Goal: Task Accomplishment & Management: Manage account settings

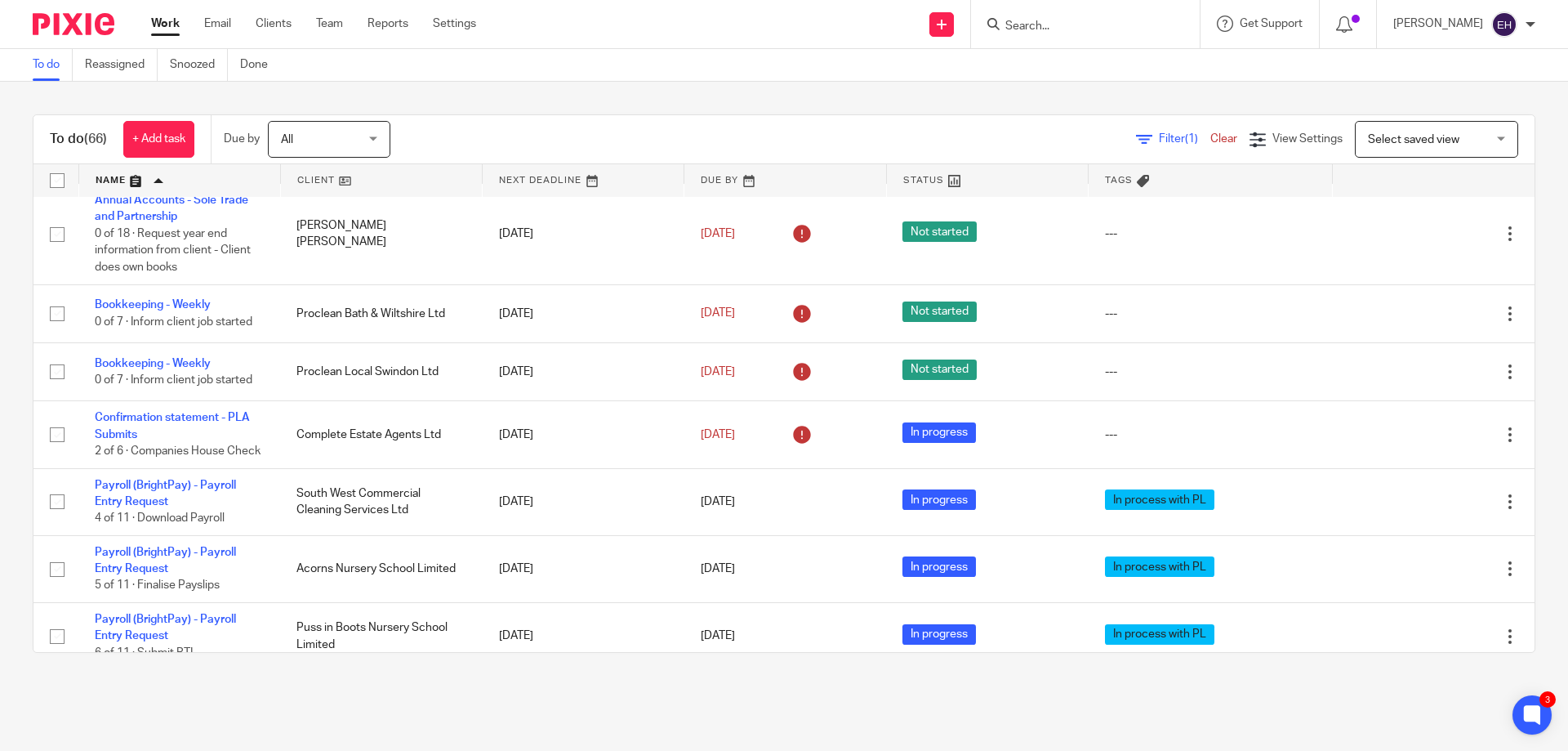
scroll to position [1308, 0]
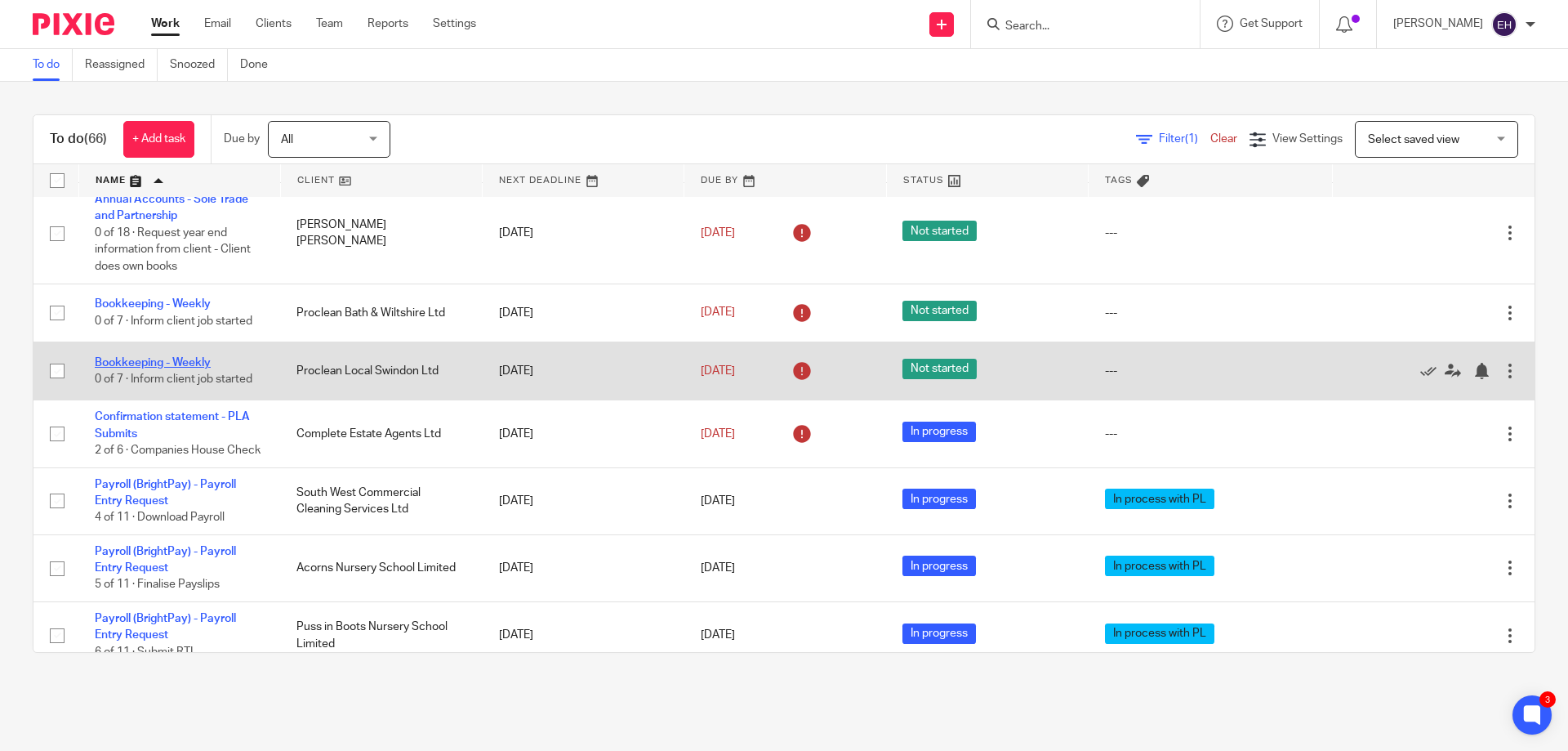
drag, startPoint x: 191, startPoint y: 506, endPoint x: 157, endPoint y: 514, distance: 34.9
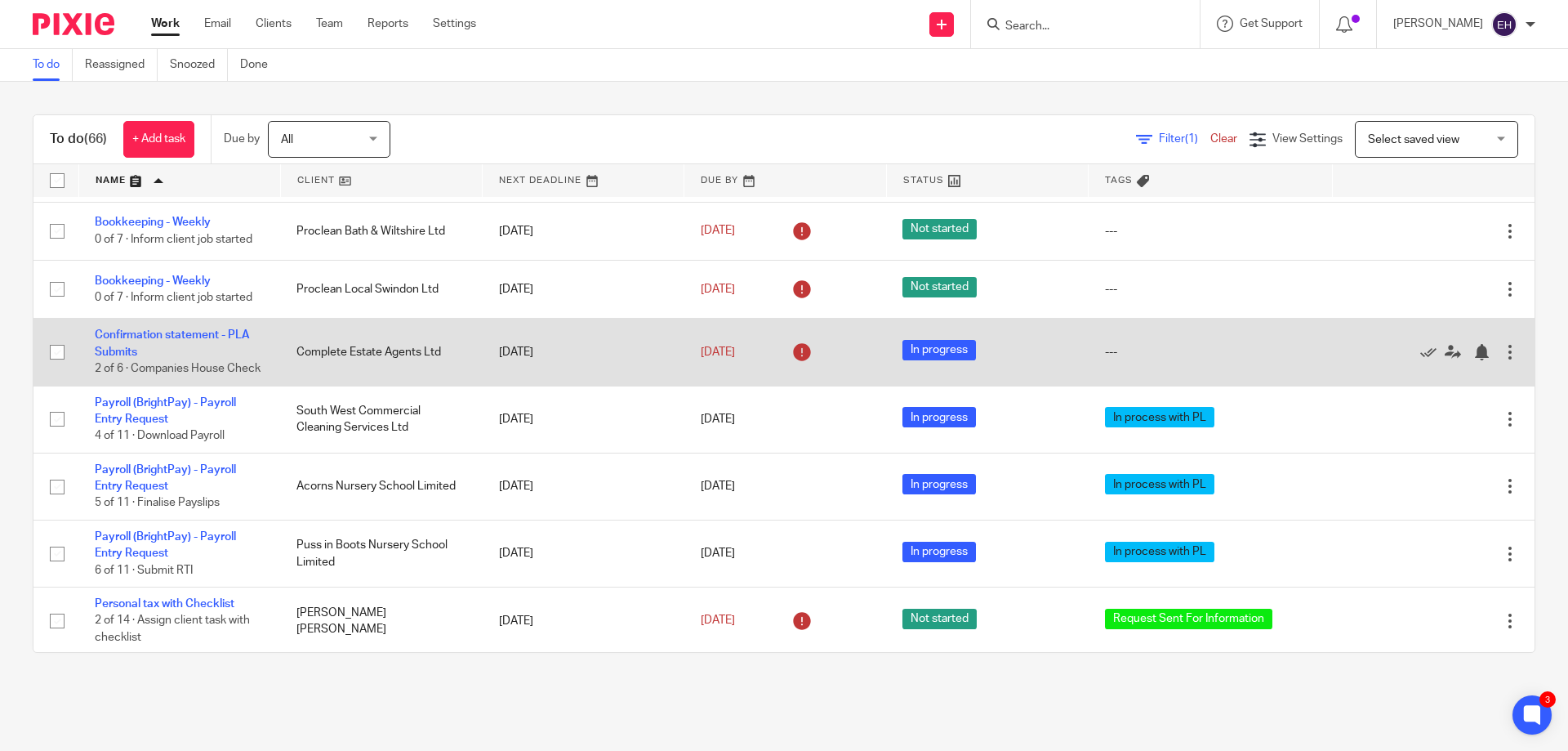
scroll to position [1471, 0]
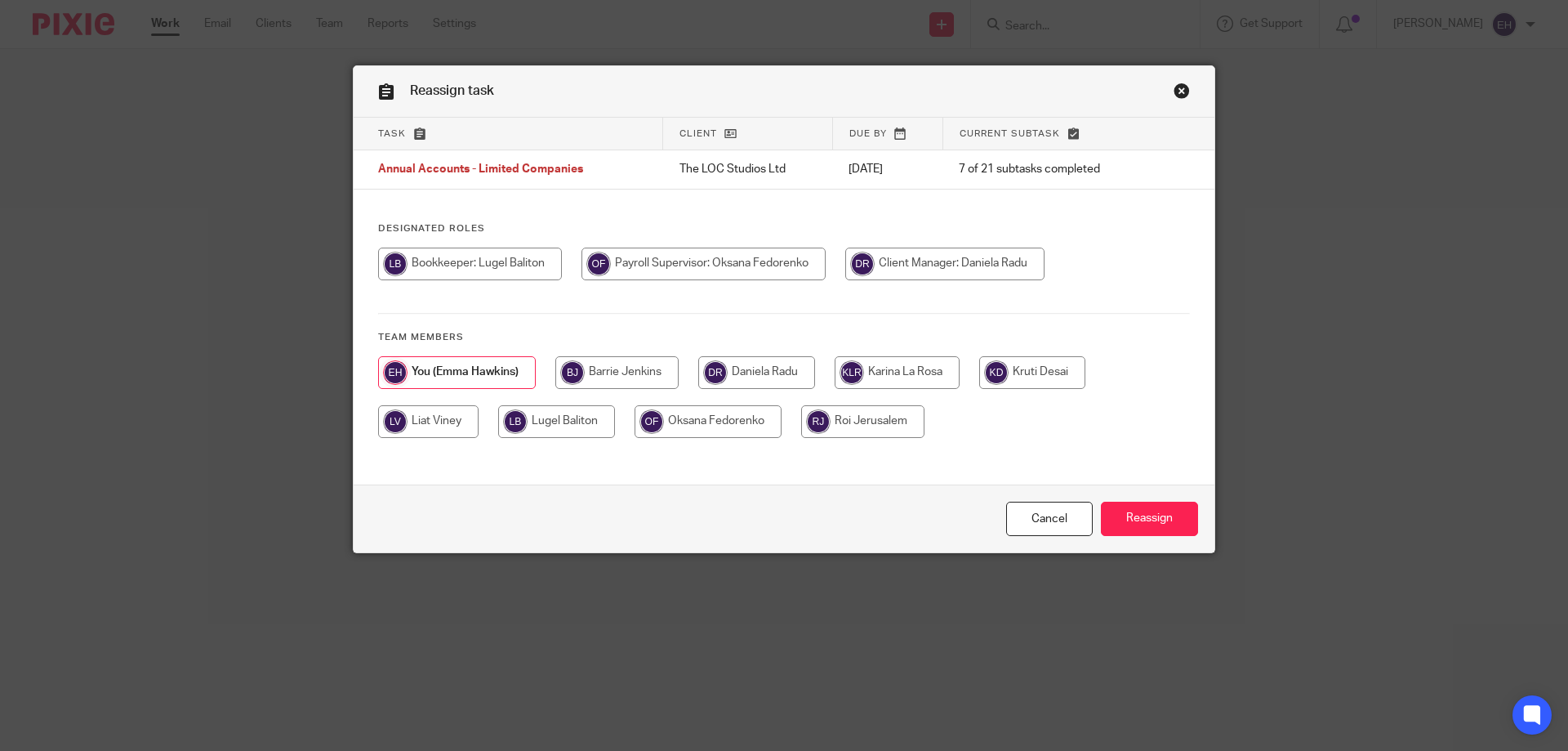
click at [759, 377] on input "radio" at bounding box center [757, 373] width 117 height 33
radio input "true"
click at [1125, 516] on input "Reassign" at bounding box center [1149, 519] width 97 height 35
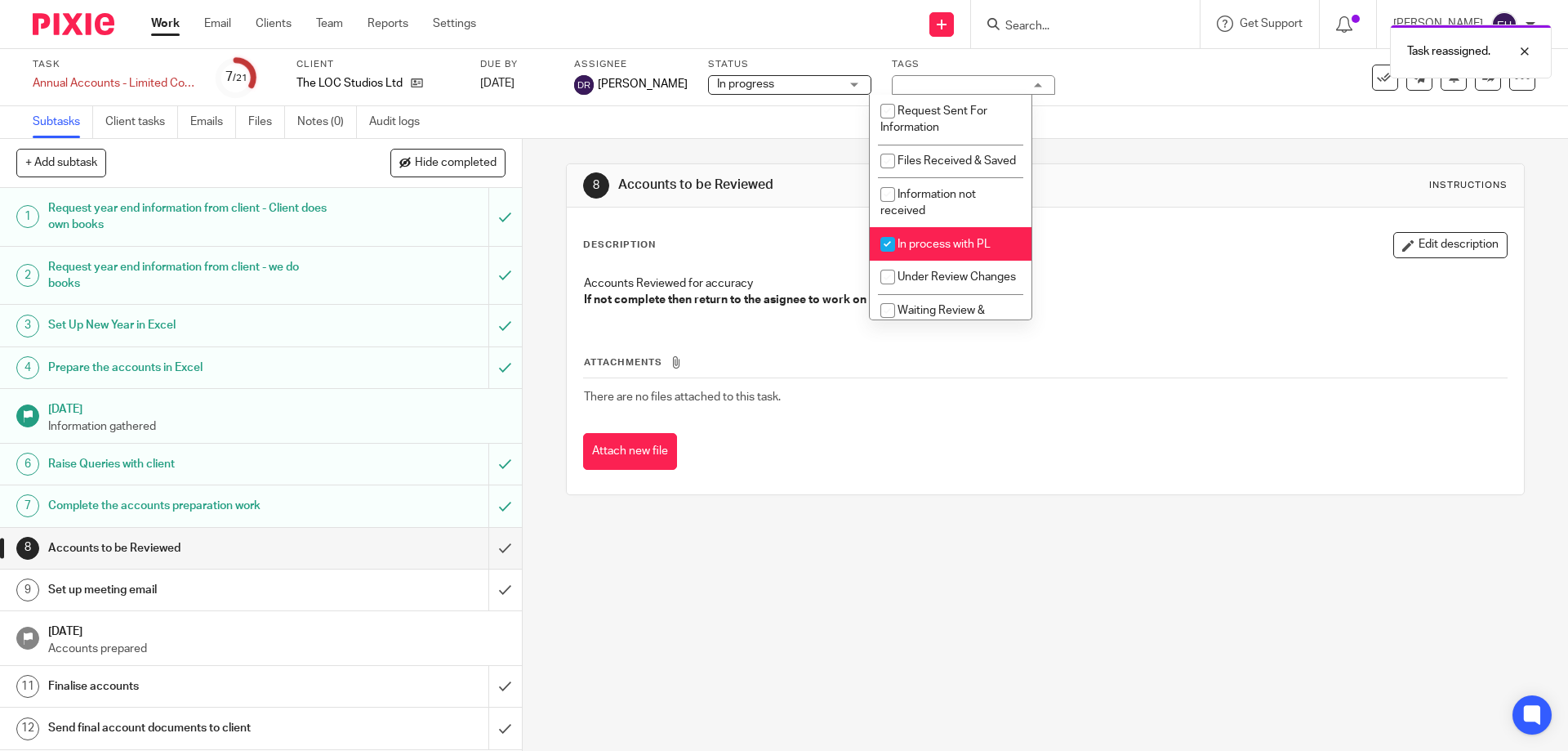
click at [896, 260] on input "checkbox" at bounding box center [888, 244] width 31 height 31
checkbox input "false"
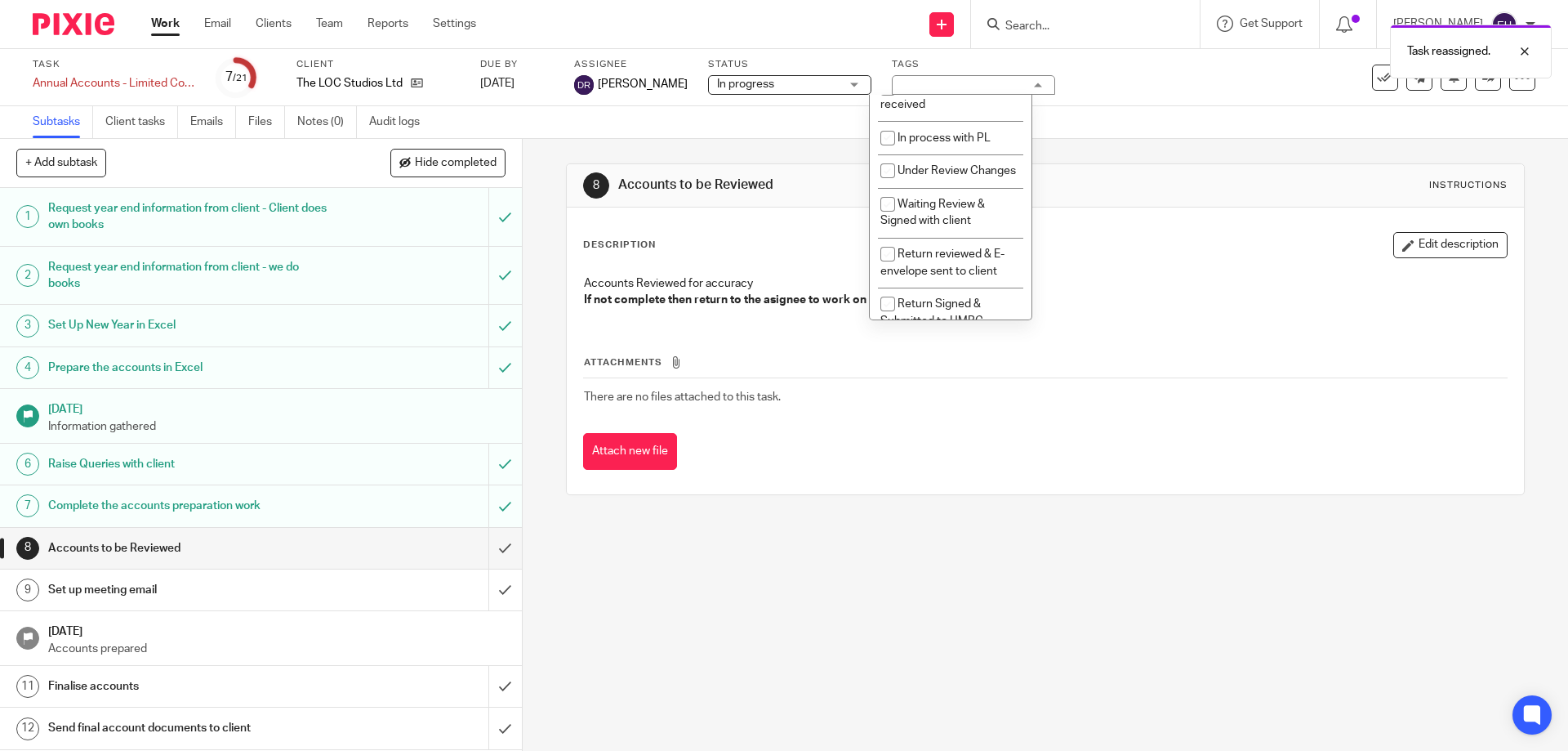
scroll to position [291, 0]
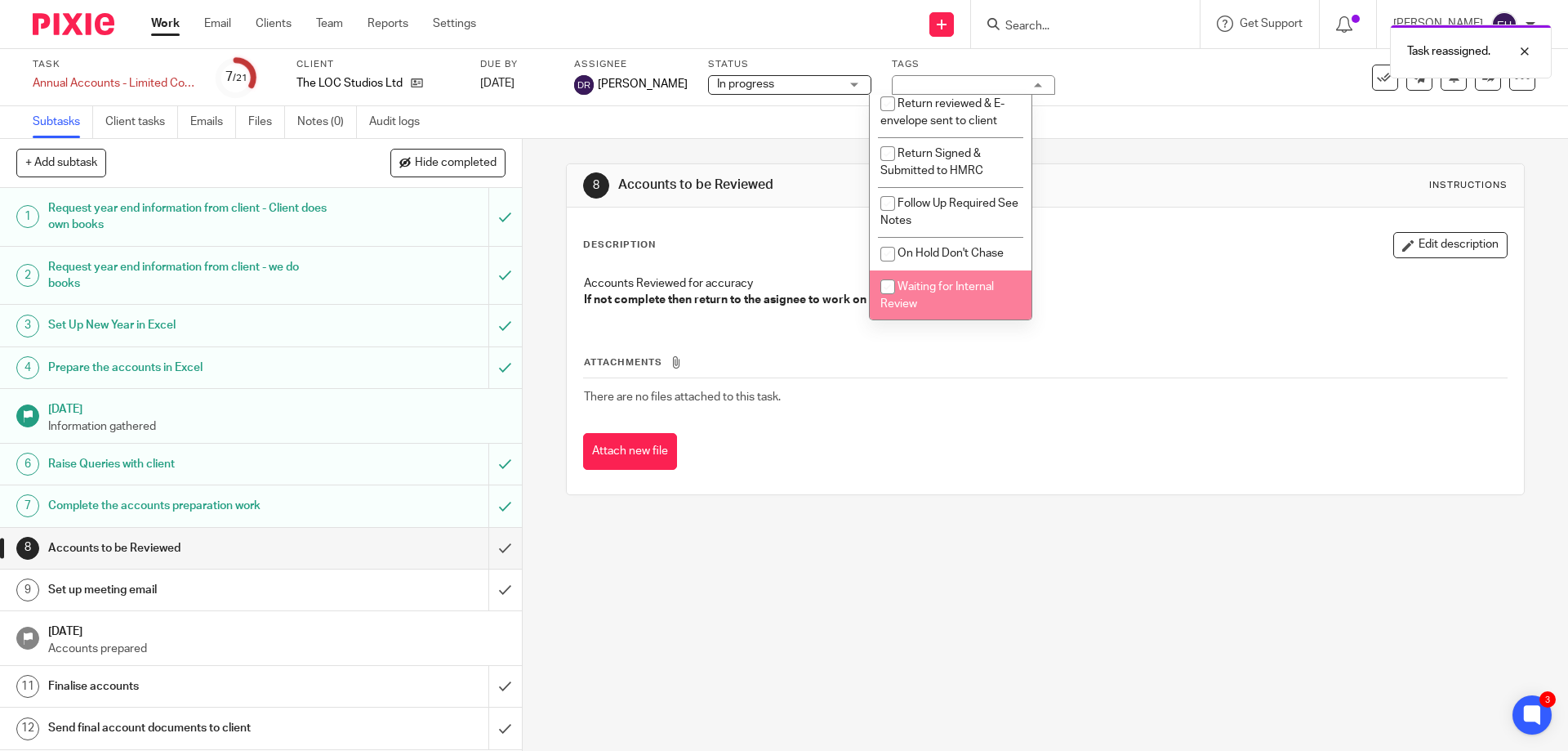
click at [937, 287] on span "Waiting for Internal Review" at bounding box center [937, 295] width 113 height 29
checkbox input "true"
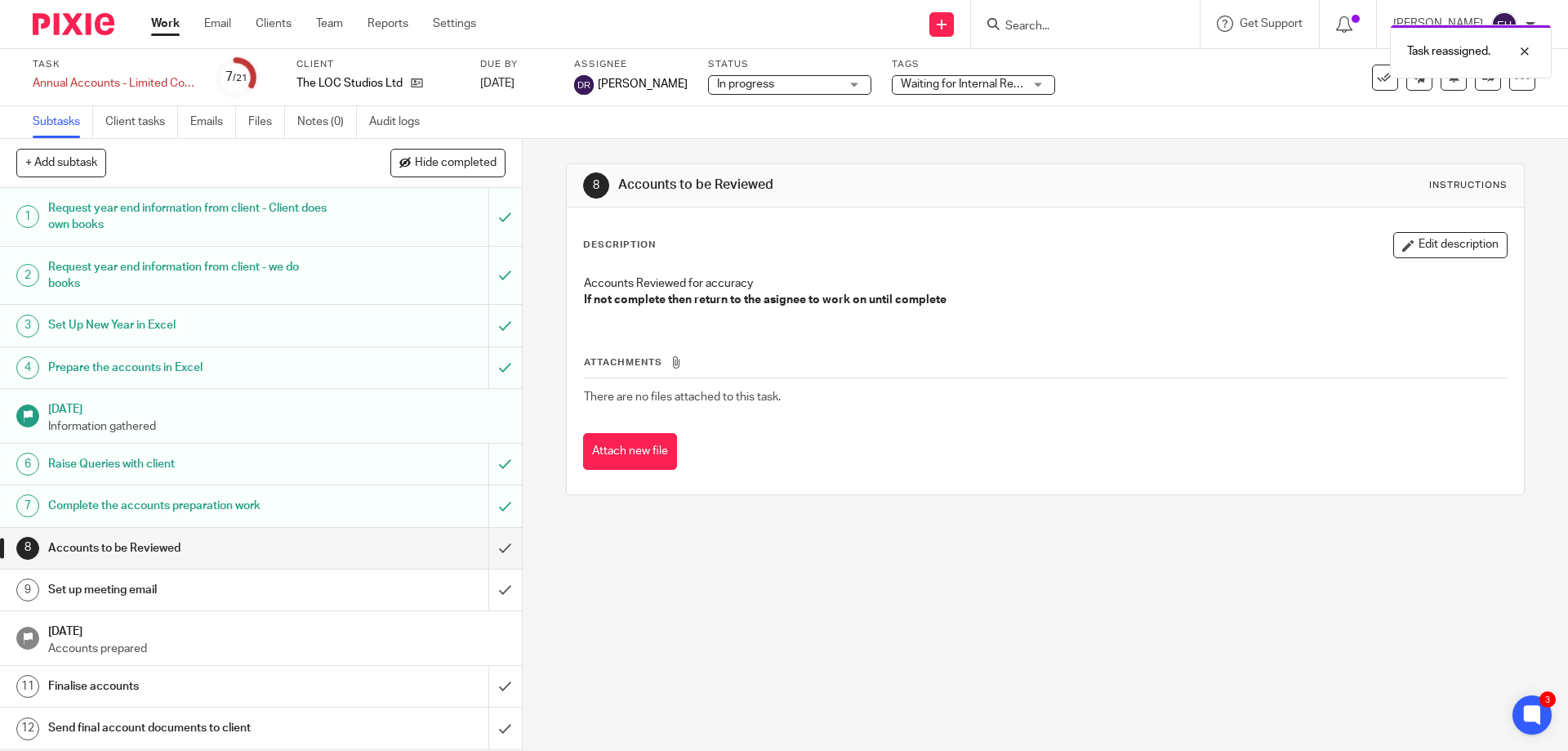
click at [1103, 126] on div "Subtasks Client tasks Emails Files Notes (0) Audit logs" at bounding box center [784, 122] width 1568 height 33
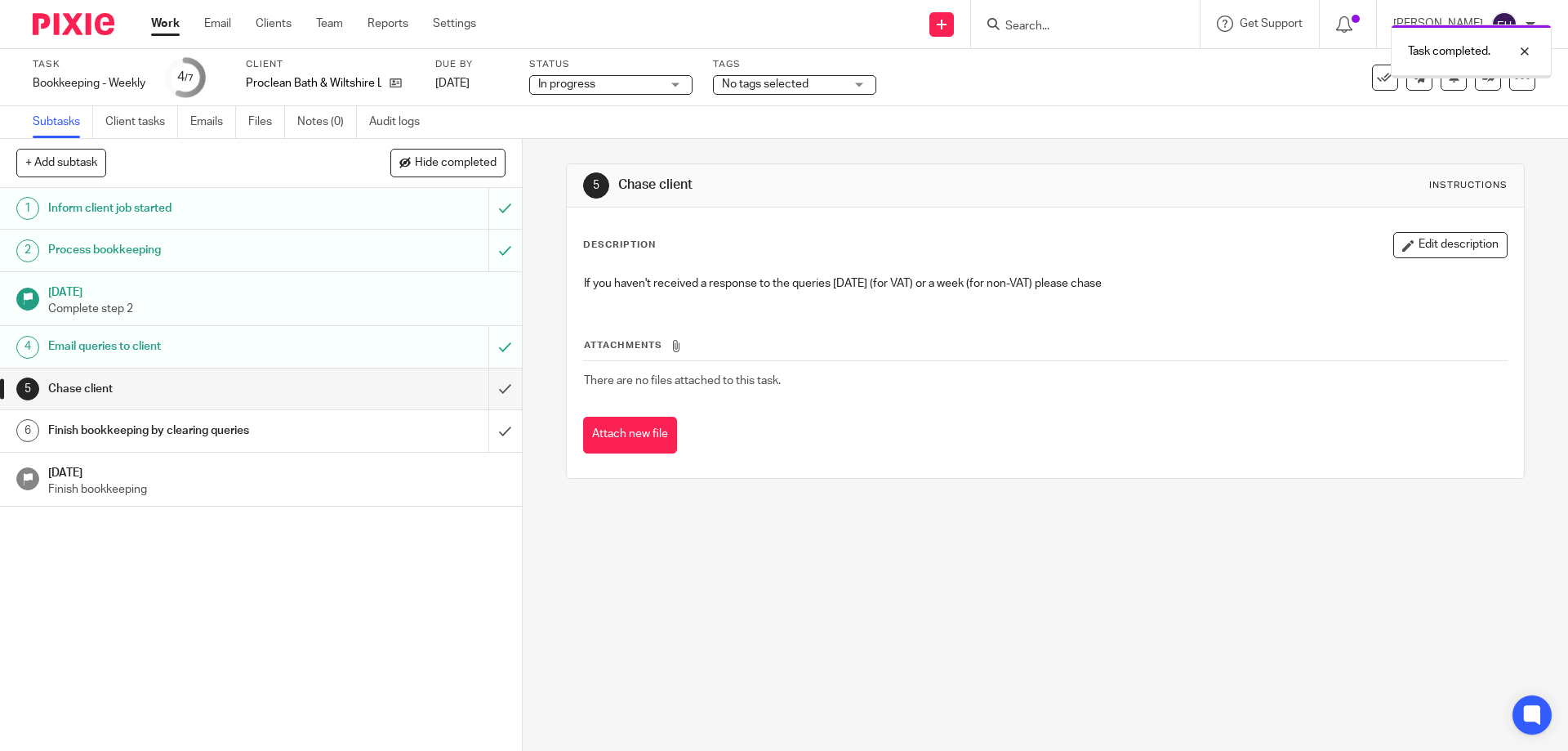
click at [743, 83] on span "No tags selected" at bounding box center [765, 84] width 86 height 12
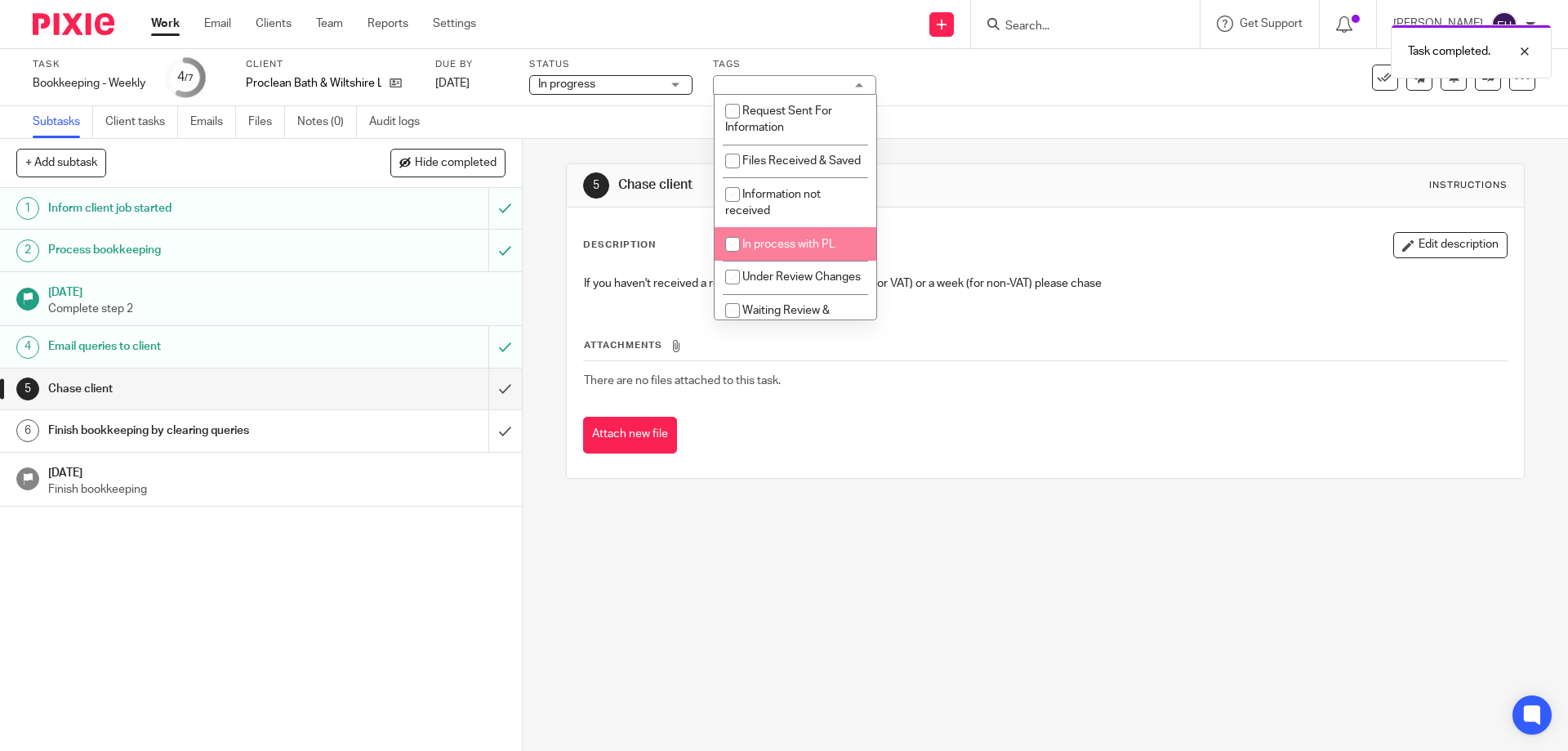
click at [778, 252] on li "In process with PL" at bounding box center [795, 244] width 161 height 34
checkbox input "true"
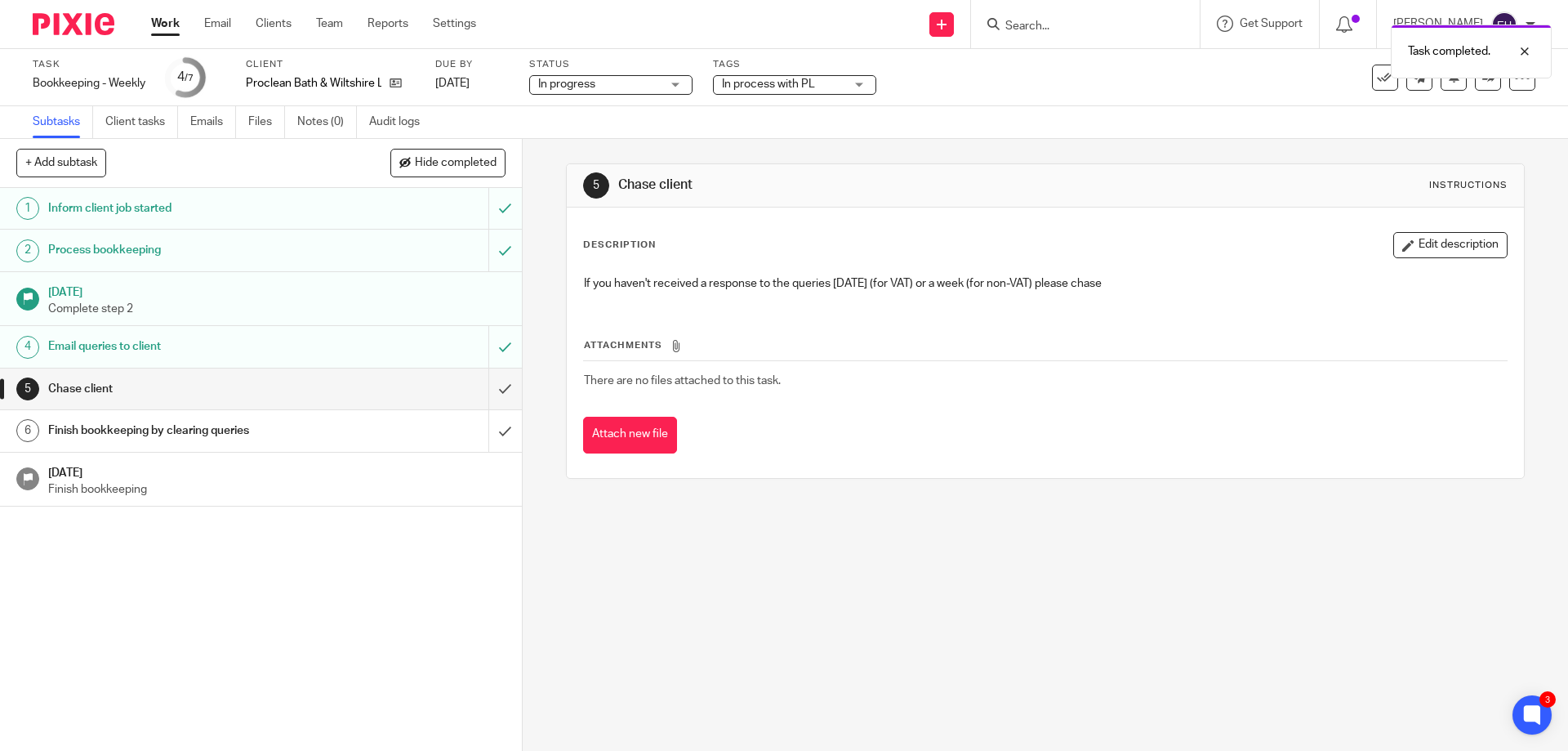
click at [916, 136] on div "Subtasks Client tasks Emails Files Notes (0) Audit logs" at bounding box center [784, 122] width 1568 height 33
click at [811, 93] on span "No tags selected" at bounding box center [777, 84] width 122 height 17
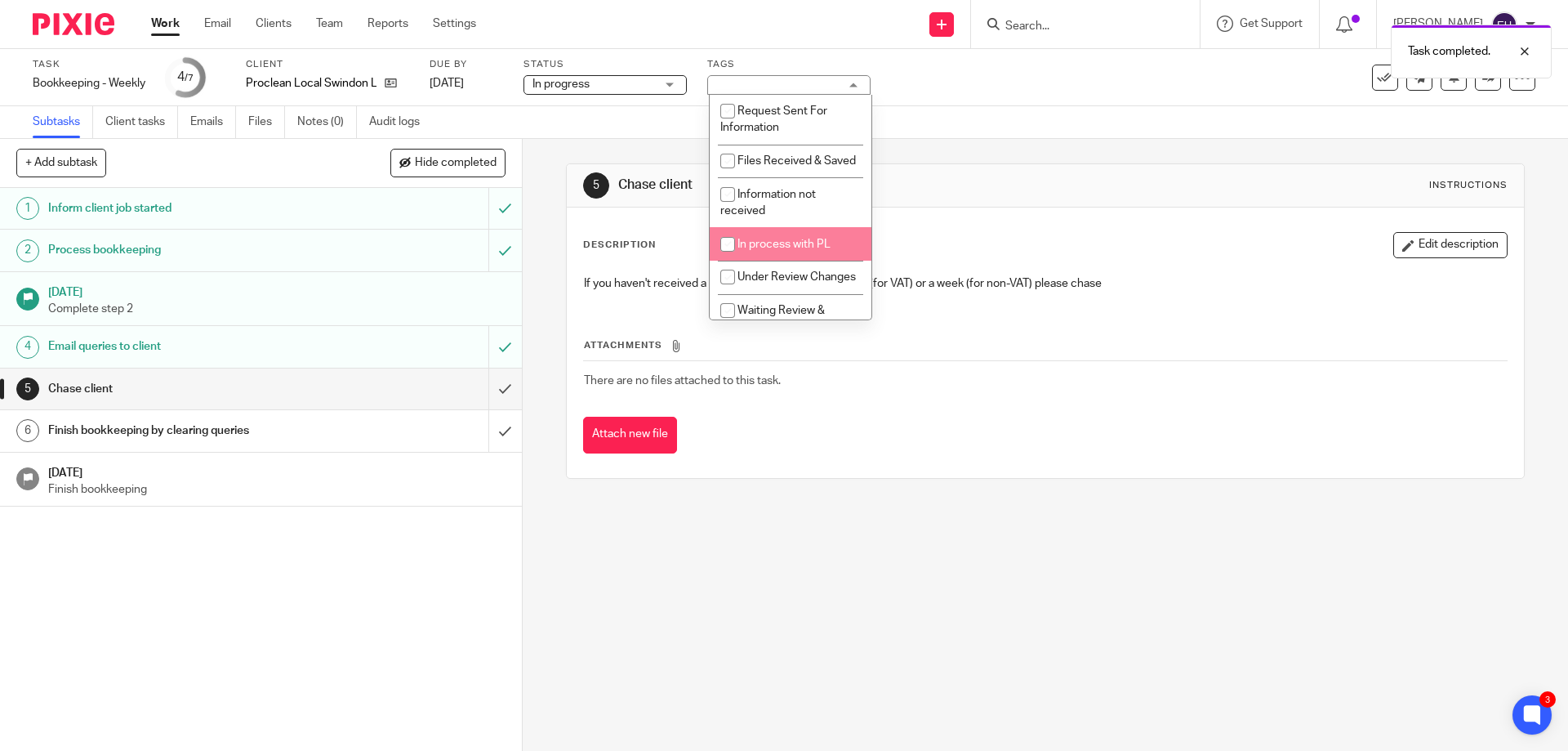
click at [789, 249] on li "In process with PL" at bounding box center [790, 244] width 161 height 34
checkbox input "true"
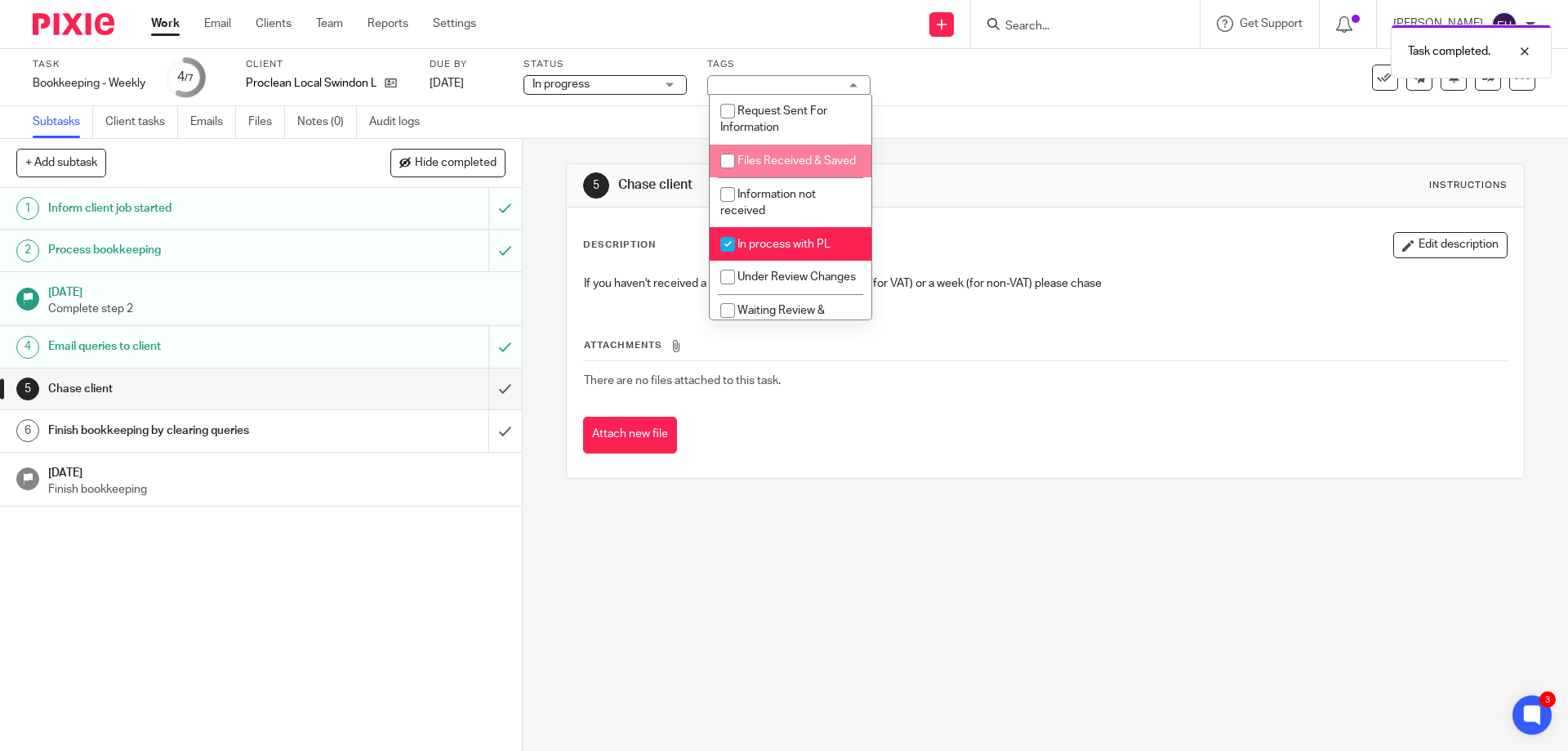
click at [959, 122] on div "Subtasks Client tasks Emails Files Notes (0) Audit logs" at bounding box center [784, 122] width 1568 height 33
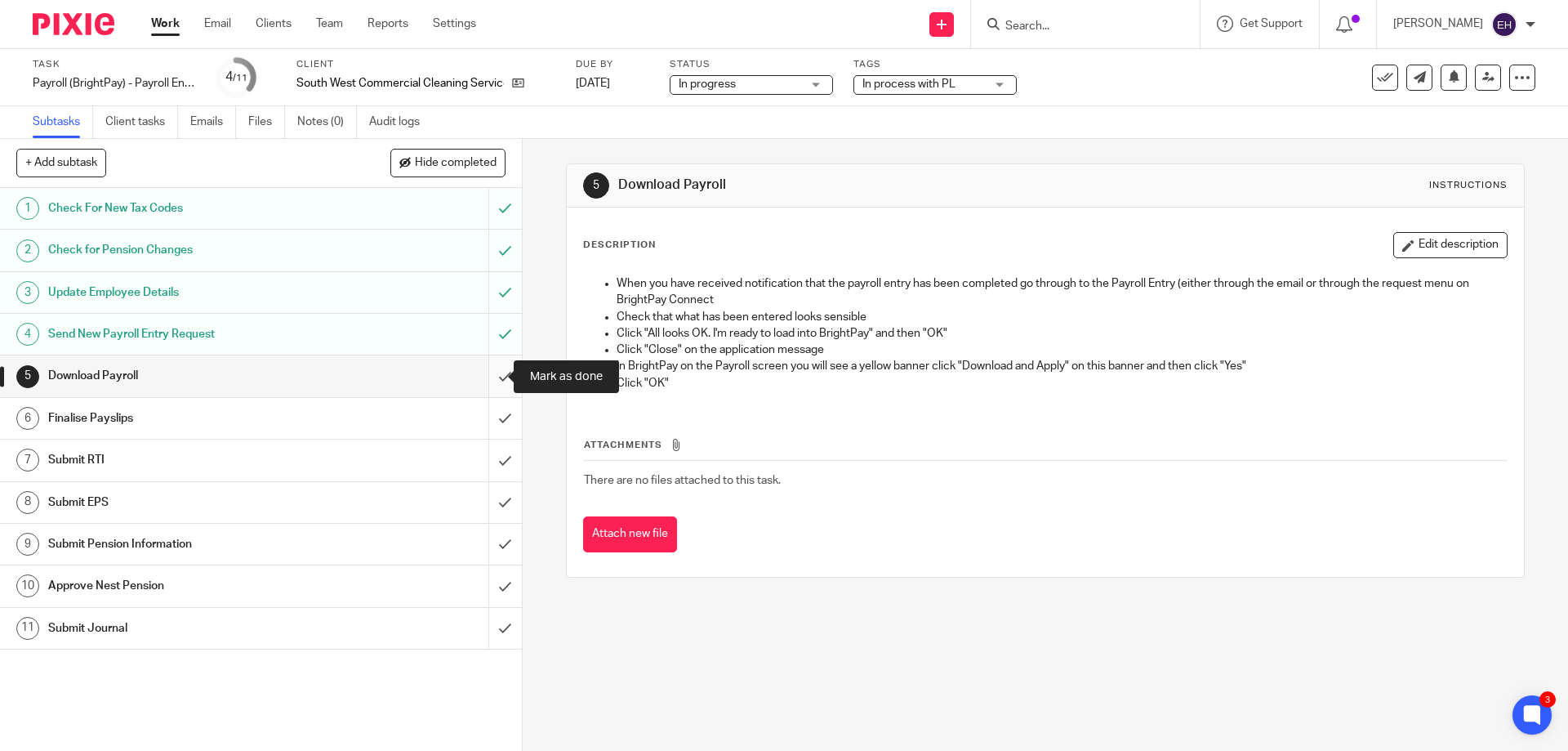
click at [497, 376] on input "submit" at bounding box center [261, 376] width 522 height 41
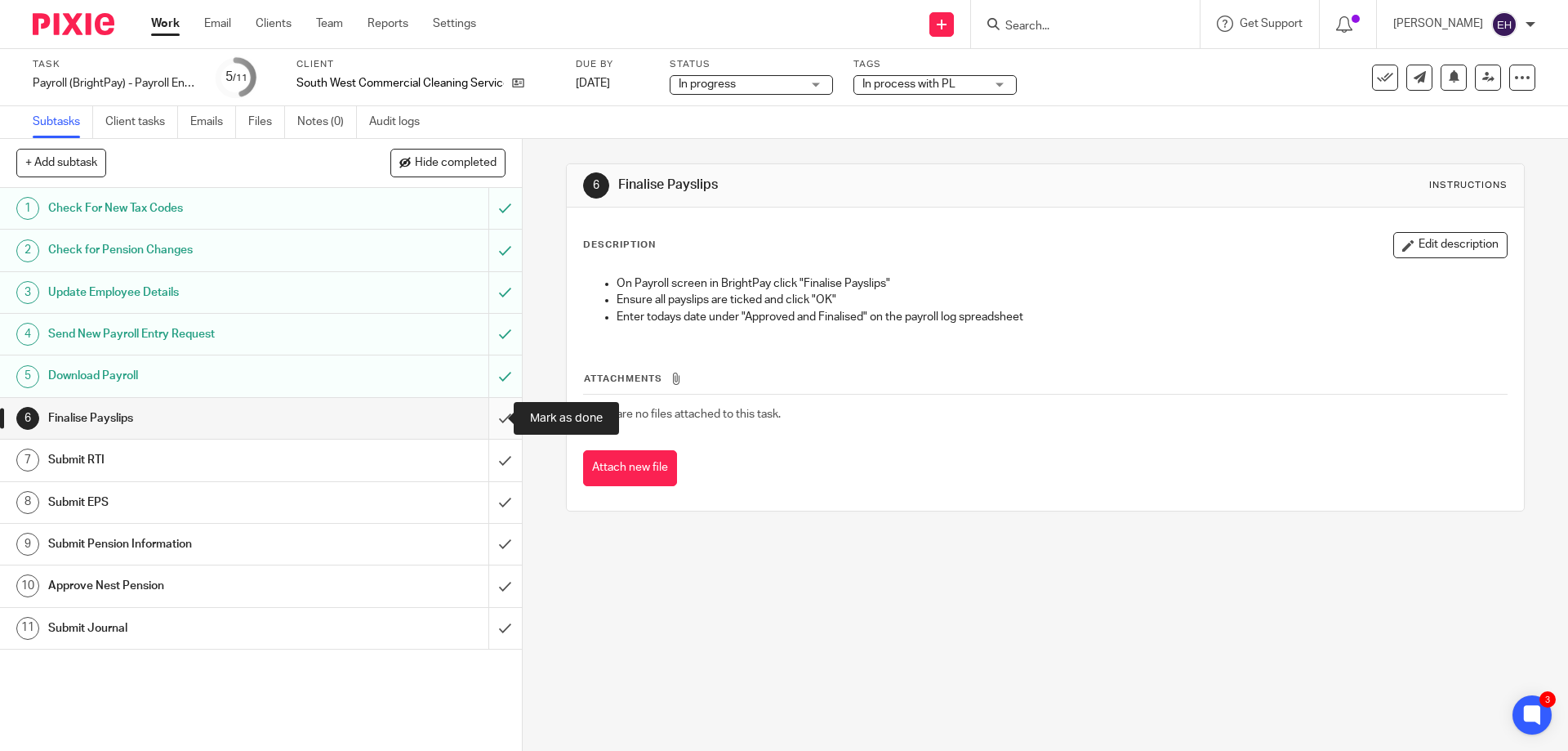
click at [490, 422] on input "submit" at bounding box center [261, 418] width 522 height 41
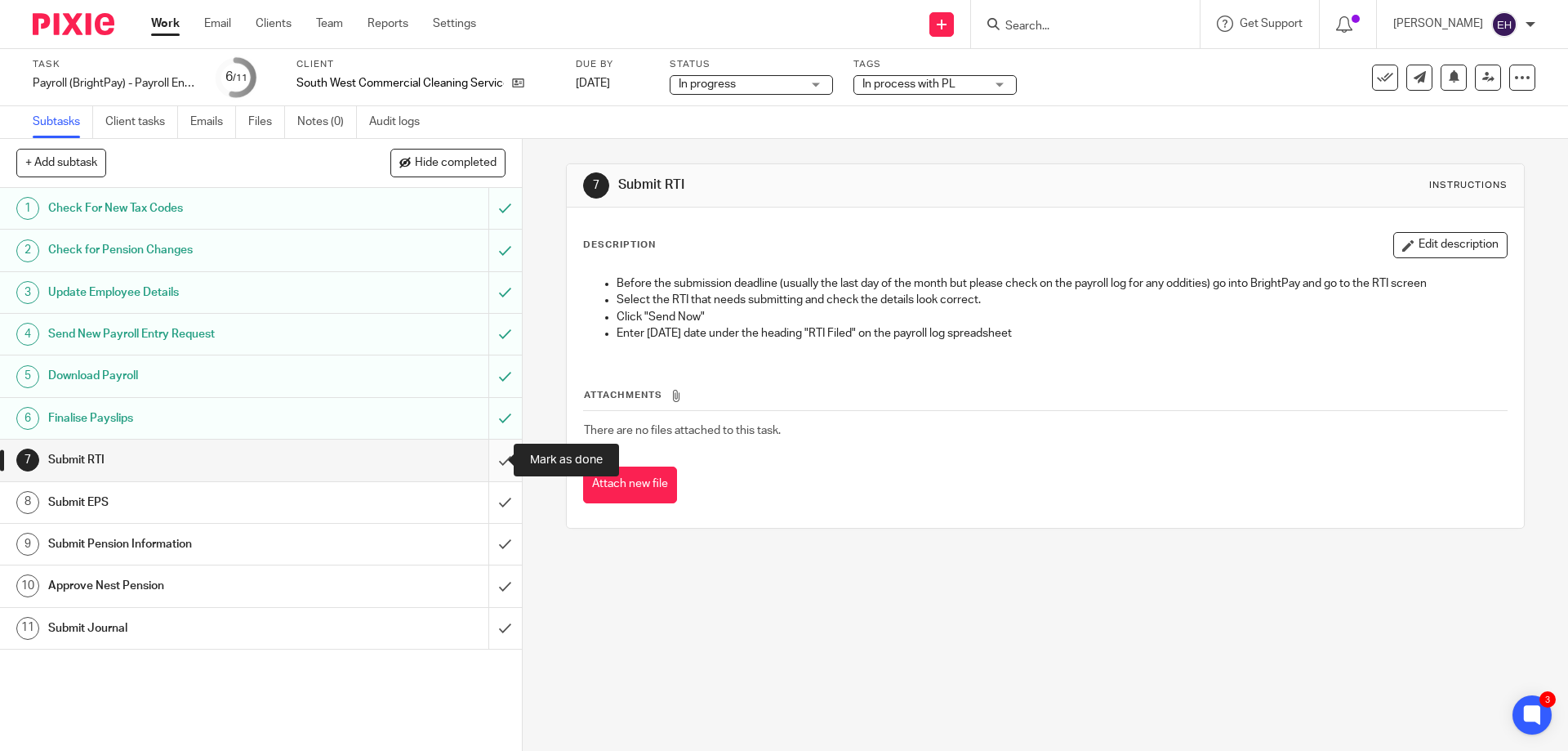
click at [493, 464] on input "submit" at bounding box center [261, 460] width 522 height 41
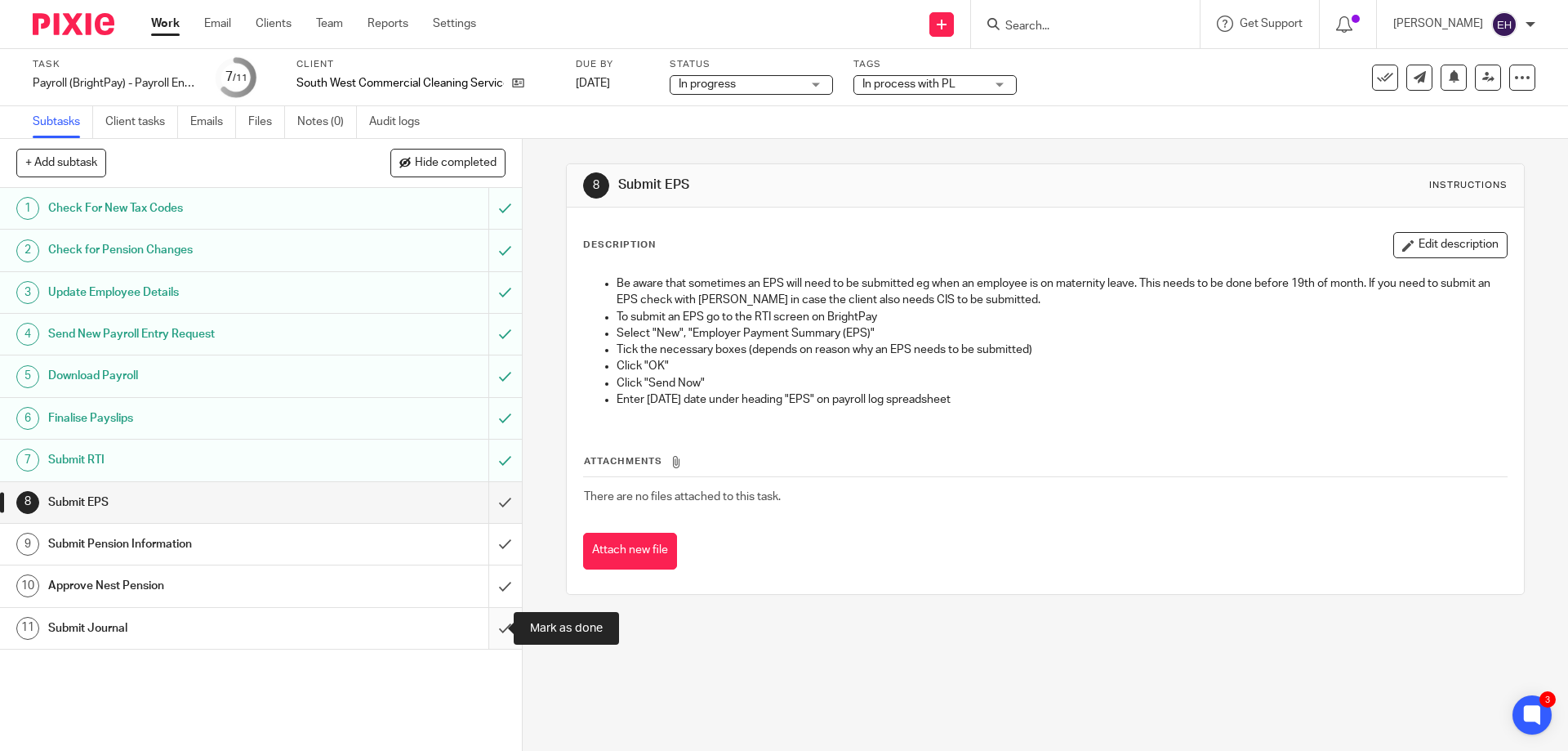
click at [484, 630] on input "submit" at bounding box center [261, 629] width 522 height 41
click at [487, 531] on input "submit" at bounding box center [261, 544] width 522 height 41
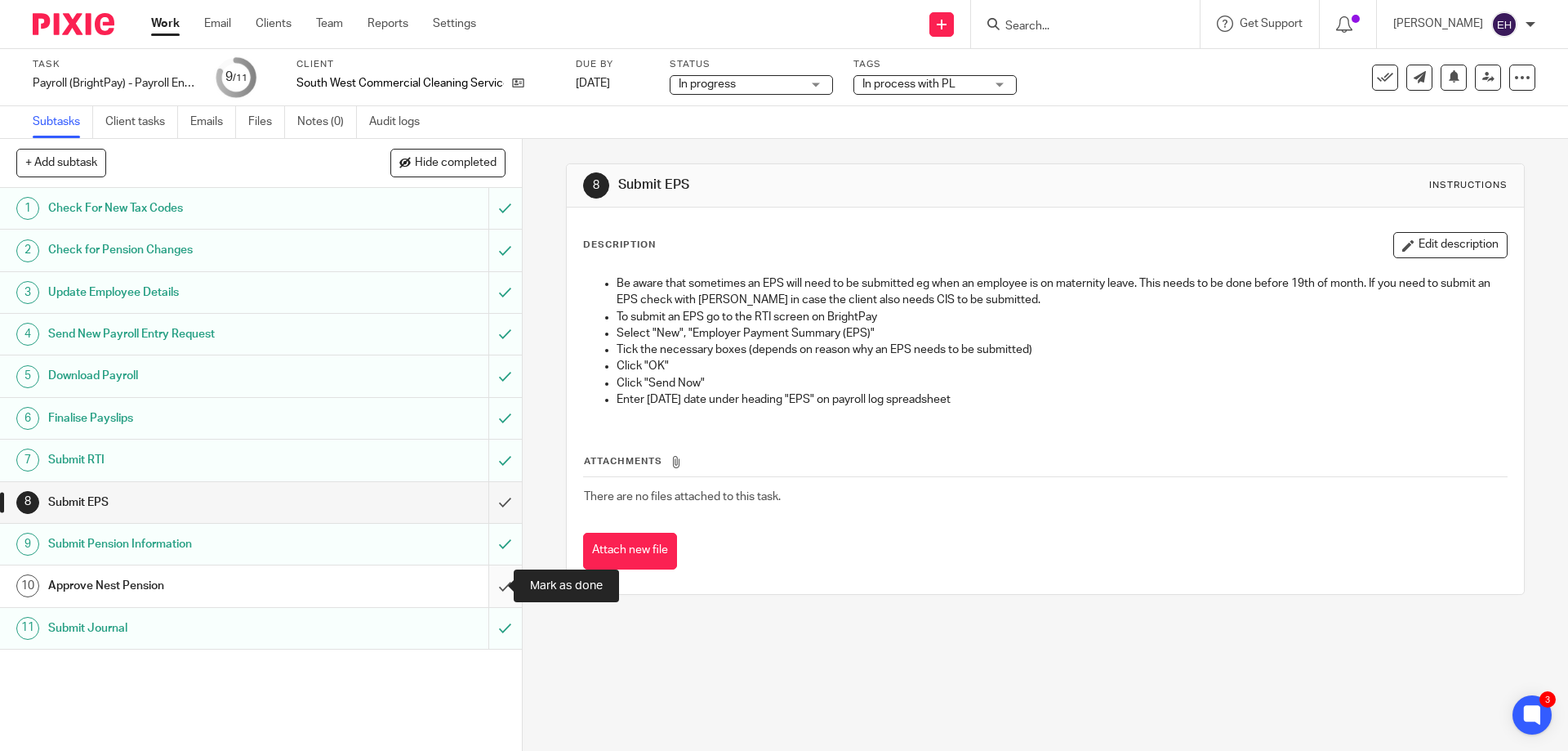
click at [487, 590] on input "submit" at bounding box center [261, 586] width 522 height 41
drag, startPoint x: 1367, startPoint y: 85, endPoint x: 1099, endPoint y: 151, distance: 276.0
click at [1377, 85] on icon at bounding box center [1385, 78] width 16 height 16
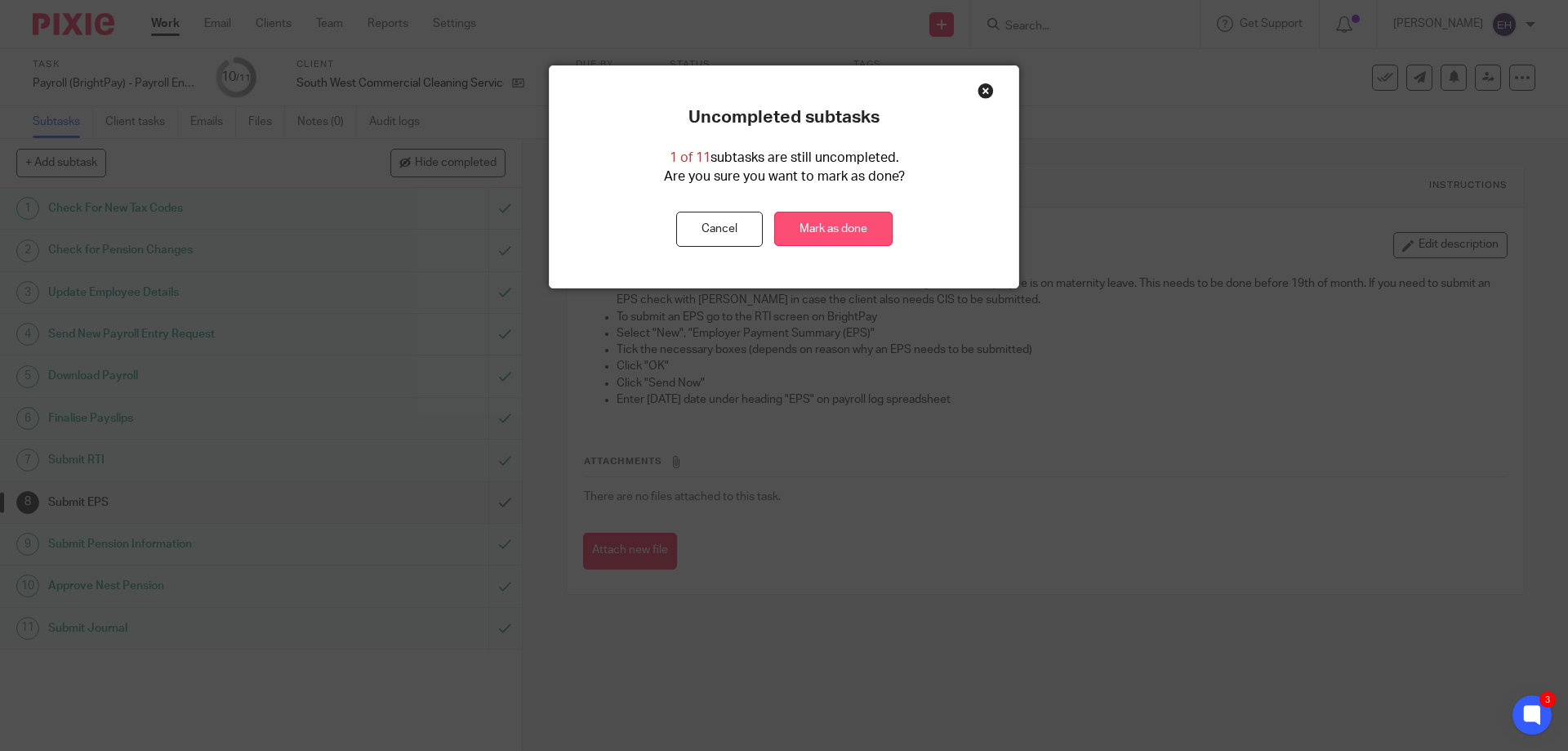
click at [804, 231] on link "Mark as done" at bounding box center [833, 228] width 119 height 35
